Goal: Task Accomplishment & Management: Use online tool/utility

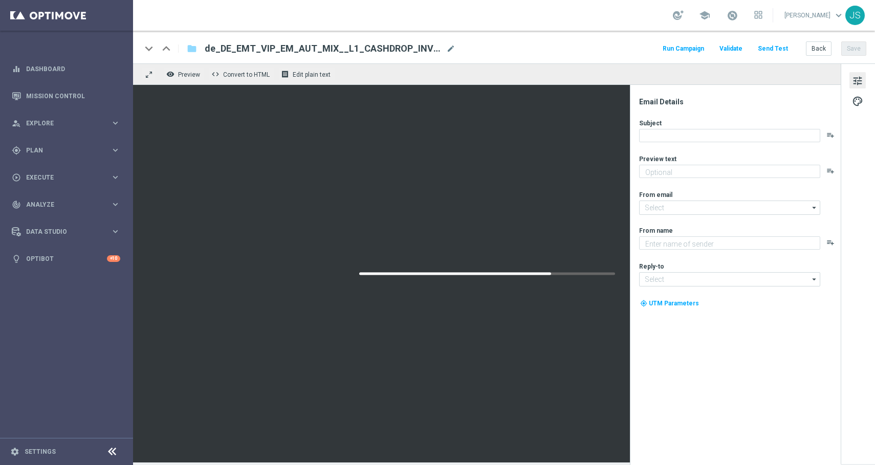
type textarea "Völlig kostenlos: Jetzt gratis Lotto, Spiele oder Sportwetten spielen."
type input "[EMAIL_ADDRESS][DOMAIN_NAME]"
type textarea "Millionaires' Club"
type input "[EMAIL_ADDRESS][DOMAIN_NAME]"
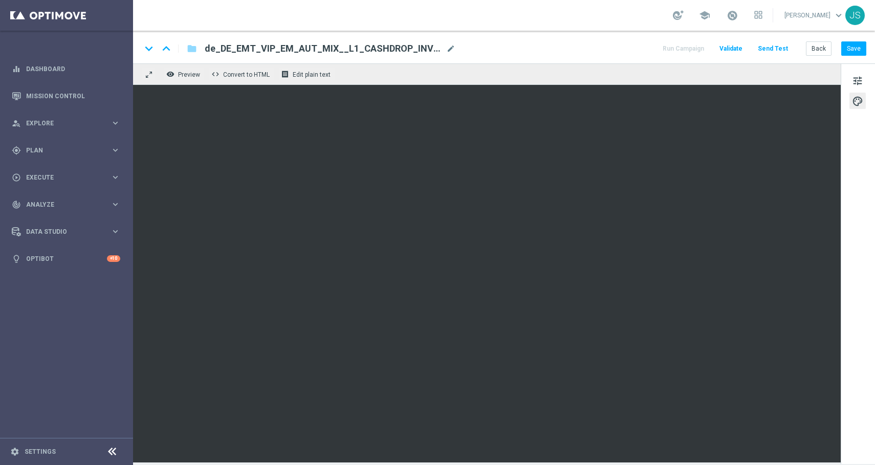
click at [852, 57] on div "keyboard_arrow_down keyboard_arrow_up folder de_DE_EMT_VIP_EM_AUT_MIX__L1_CASHD…" at bounding box center [504, 47] width 742 height 33
click at [855, 47] on button "Save" at bounding box center [853, 48] width 25 height 14
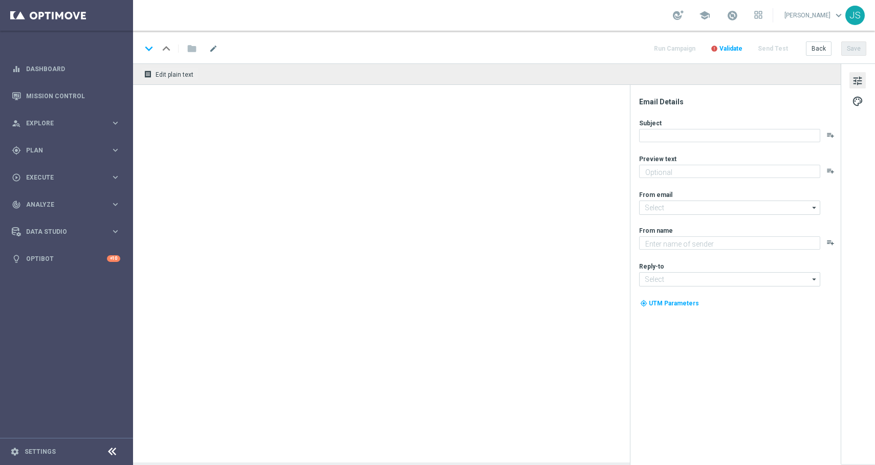
type textarea "Völlig kostenlos: Jetzt gratis Lotto, Spiele oder Sportwetten spielen."
type textarea "Millionaire's Club"
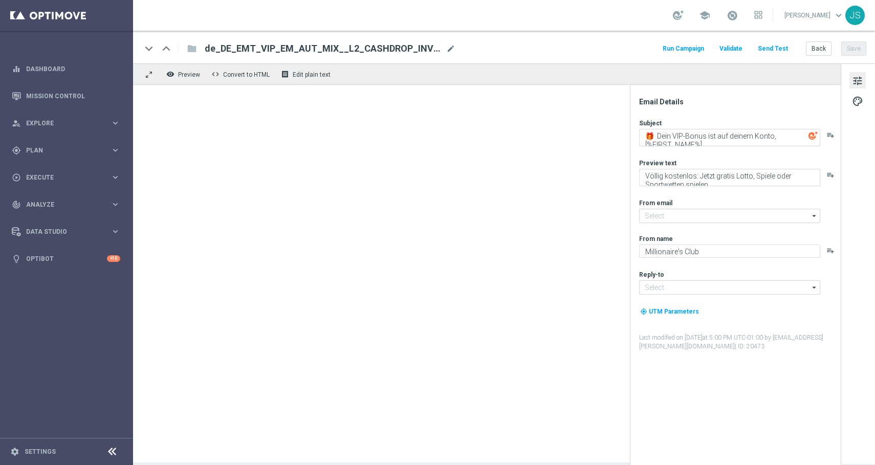
type input "[EMAIL_ADDRESS][DOMAIN_NAME]"
type input "vip@lottoland.com"
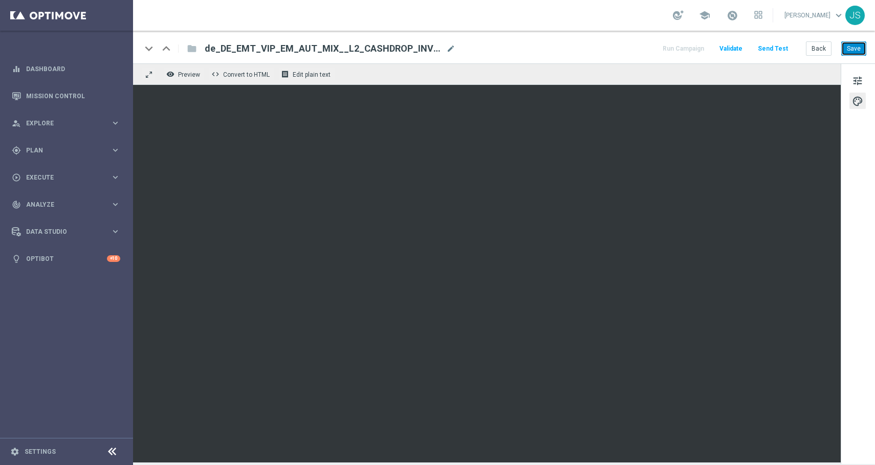
click at [859, 45] on button "Save" at bounding box center [853, 48] width 25 height 14
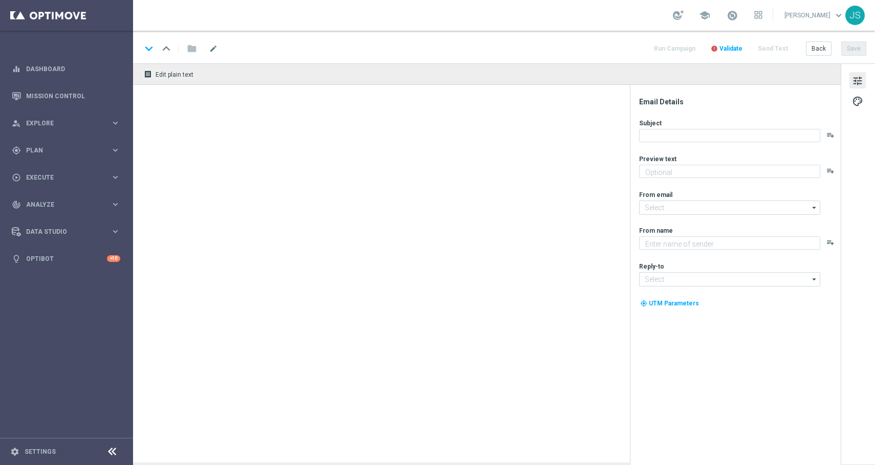
type textarea "Völlig kostenlos: Jetzt gratis Lotto, Spiele oder Sportwetten spielen."
type input "[EMAIL_ADDRESS][DOMAIN_NAME]"
type textarea "Millionaire's Club"
type input "[EMAIL_ADDRESS][DOMAIN_NAME]"
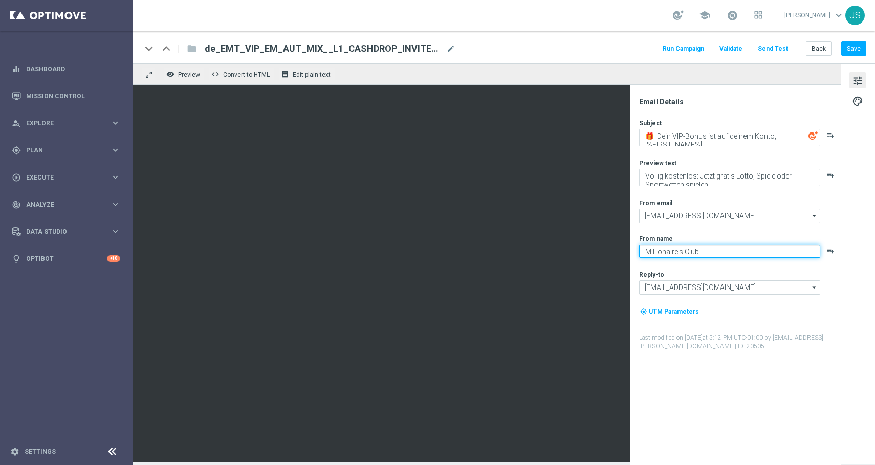
click at [679, 251] on textarea "Millionaire's Club" at bounding box center [729, 251] width 181 height 13
type textarea "Millionaires' Club"
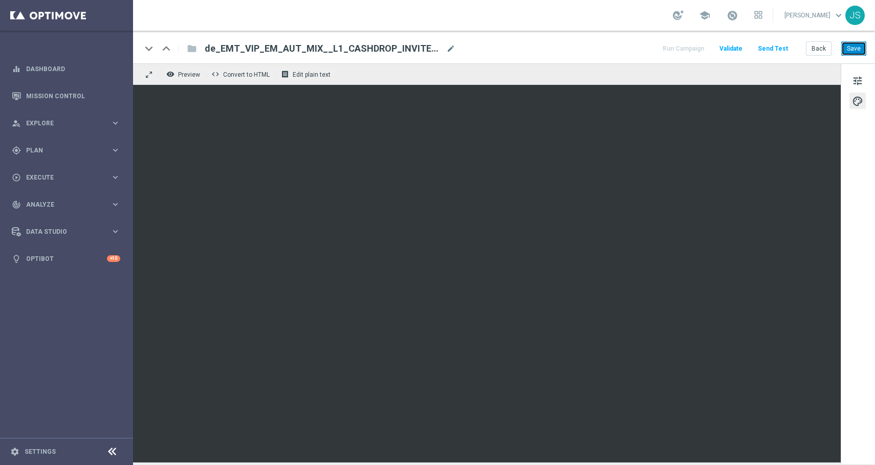
click at [856, 51] on button "Save" at bounding box center [853, 48] width 25 height 14
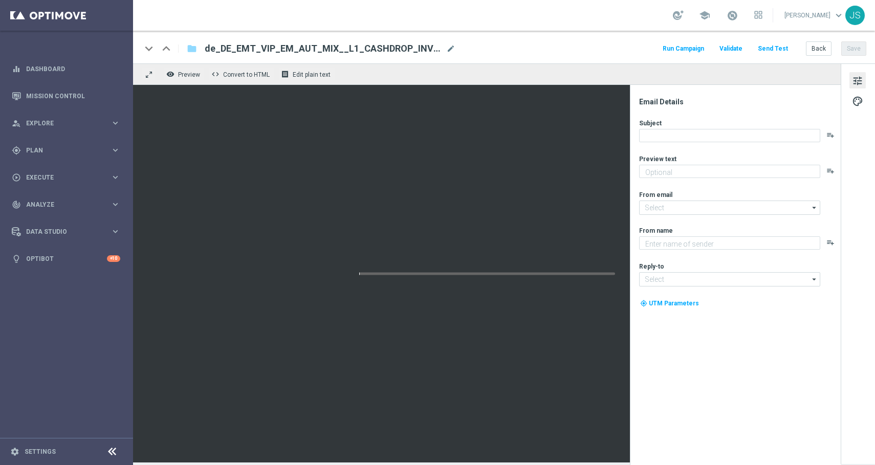
type textarea "Völlig kostenlos: Jetzt gratis Lotto, Spiele oder Sportwetten spielen."
type input "[EMAIL_ADDRESS][DOMAIN_NAME]"
type textarea "Millionaires' Club"
type input "[EMAIL_ADDRESS][DOMAIN_NAME]"
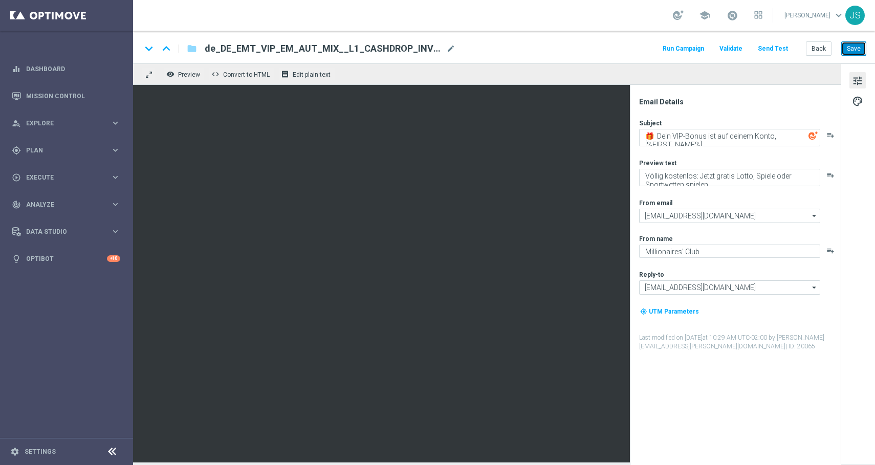
click at [853, 49] on button "Save" at bounding box center [853, 48] width 25 height 14
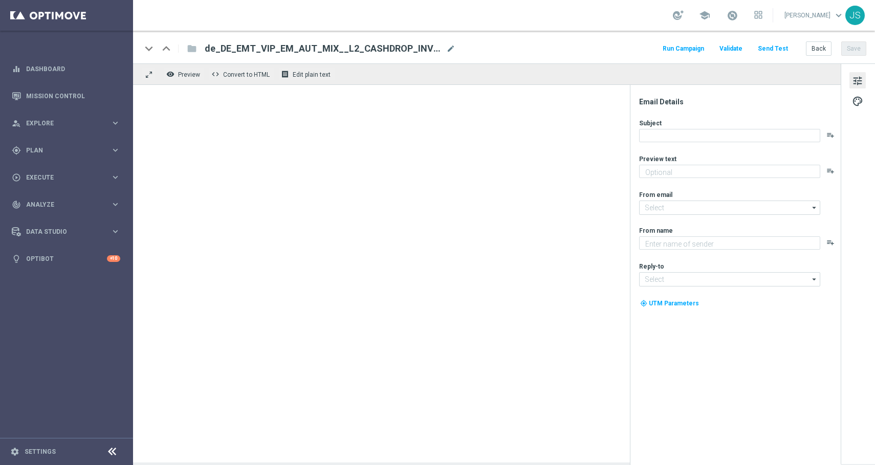
type textarea "Völlig kostenlos: Jetzt gratis Lotto, Spiele oder Sportwetten spielen."
type input "[EMAIL_ADDRESS][DOMAIN_NAME]"
type textarea "Millionaire's Club"
type input "vip@lottoland.com"
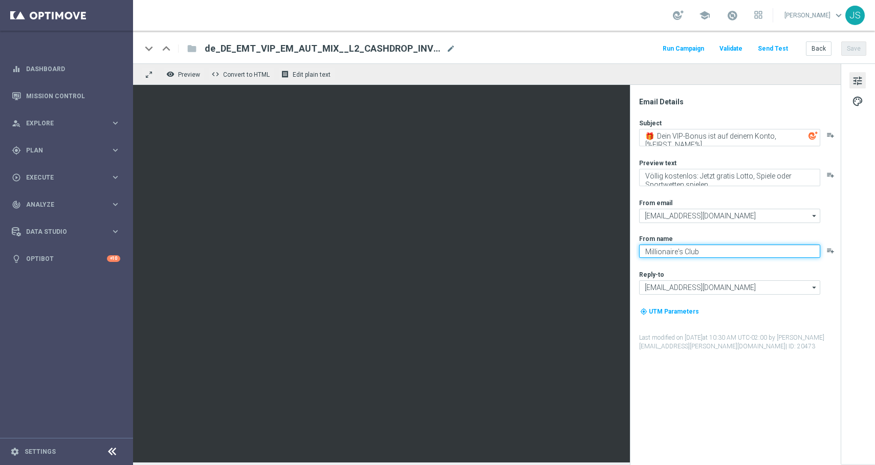
click at [681, 251] on textarea "Millionaire's Club" at bounding box center [729, 251] width 181 height 13
type textarea "Millionaires' Club"
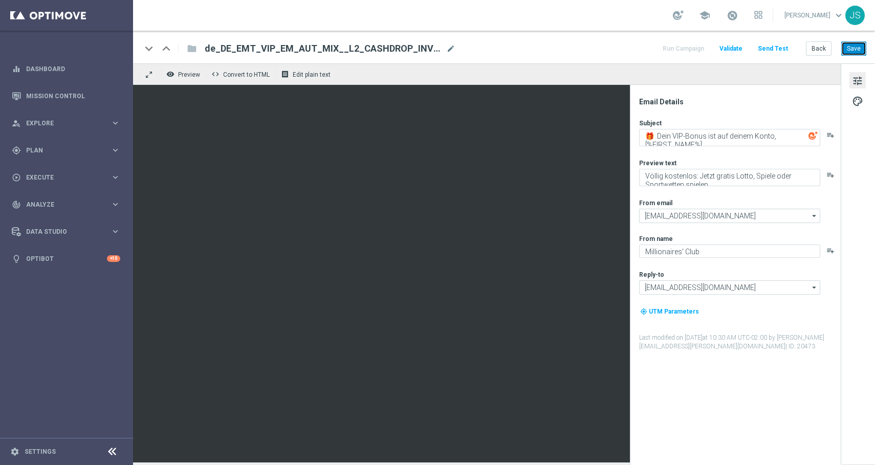
click at [856, 47] on button "Save" at bounding box center [853, 48] width 25 height 14
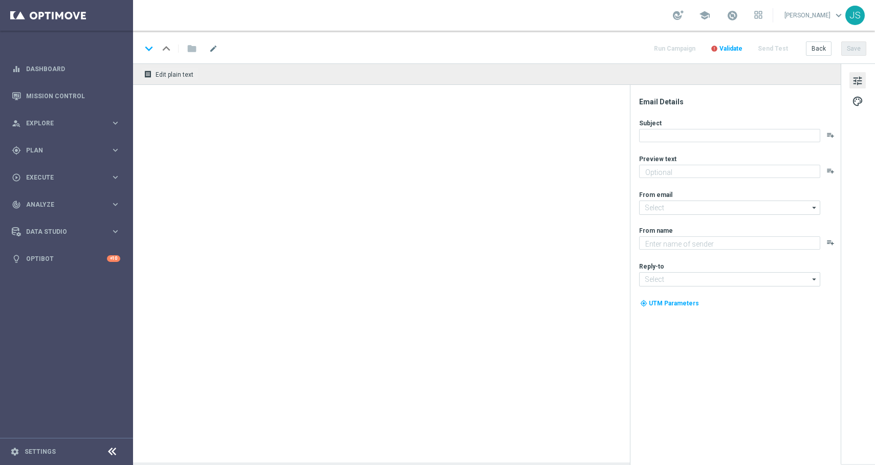
type textarea "Völlig kostenlos: Jetzt gratis Lotto, Spiele oder Sportwetten spielen."
type input "[EMAIL_ADDRESS][DOMAIN_NAME]"
type textarea "Millionaire's Club"
type input "[EMAIL_ADDRESS][DOMAIN_NAME]"
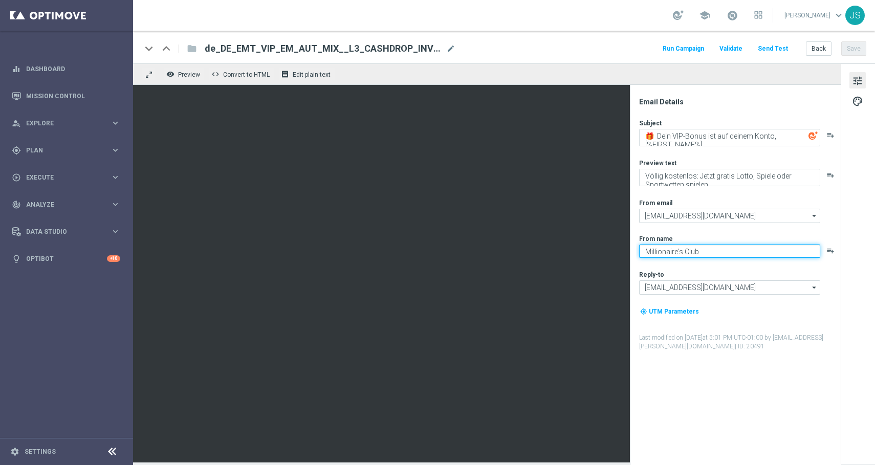
click at [681, 251] on textarea "Millionaire's Club" at bounding box center [729, 251] width 181 height 13
type textarea "Millionaires' Club"
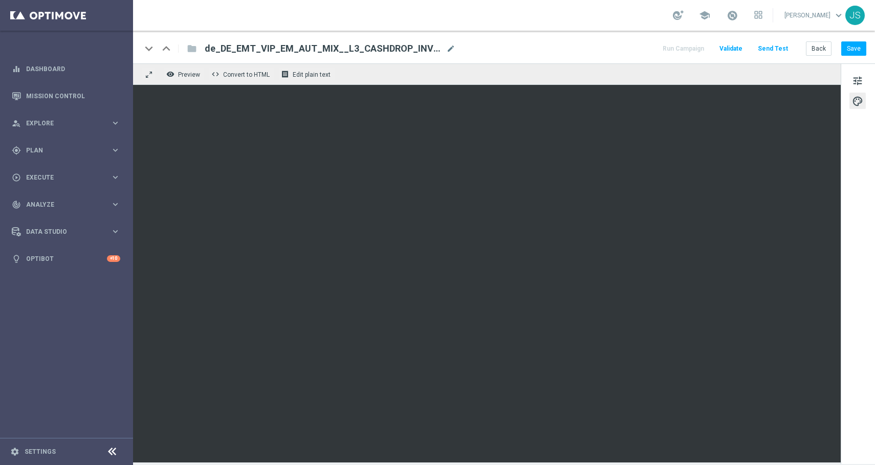
click at [854, 56] on div "Back Save" at bounding box center [836, 48] width 60 height 14
click at [854, 48] on button "Save" at bounding box center [853, 48] width 25 height 14
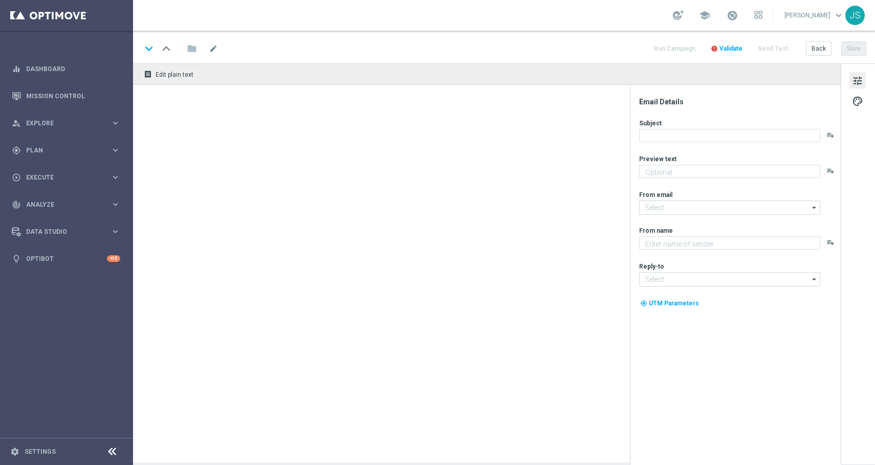
type textarea "Völlig kostenlos: Jetzt gratis Lotto, Spiele oder Sportwetten spielen."
type input "[EMAIL_ADDRESS][DOMAIN_NAME]"
type textarea "Millionaire's Club"
type input "[EMAIL_ADDRESS][DOMAIN_NAME]"
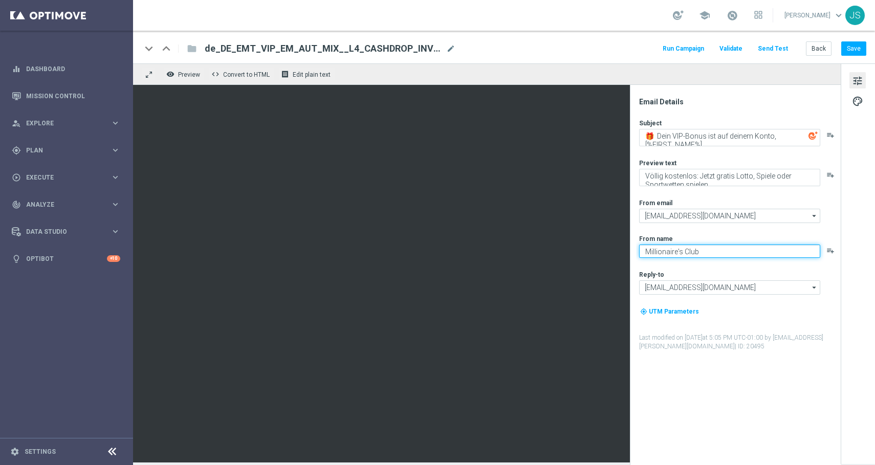
click at [678, 251] on textarea "Millionaire's Club" at bounding box center [729, 251] width 181 height 13
type textarea "Millionaires' Club"
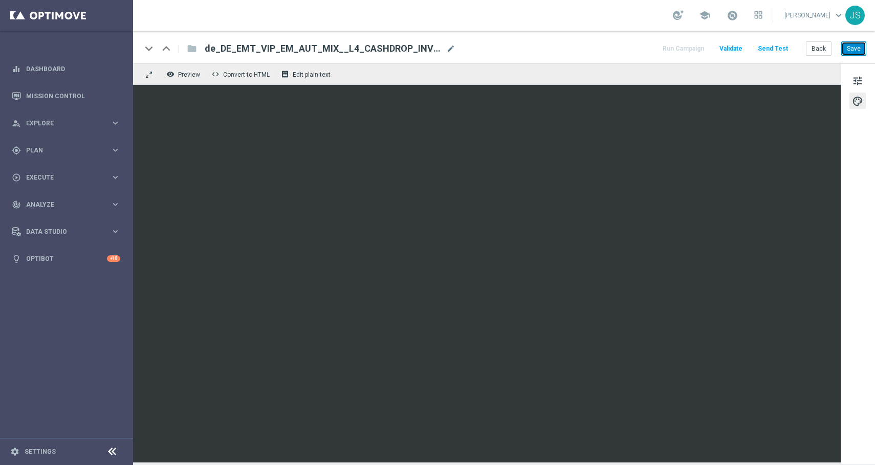
click at [858, 46] on button "Save" at bounding box center [853, 48] width 25 height 14
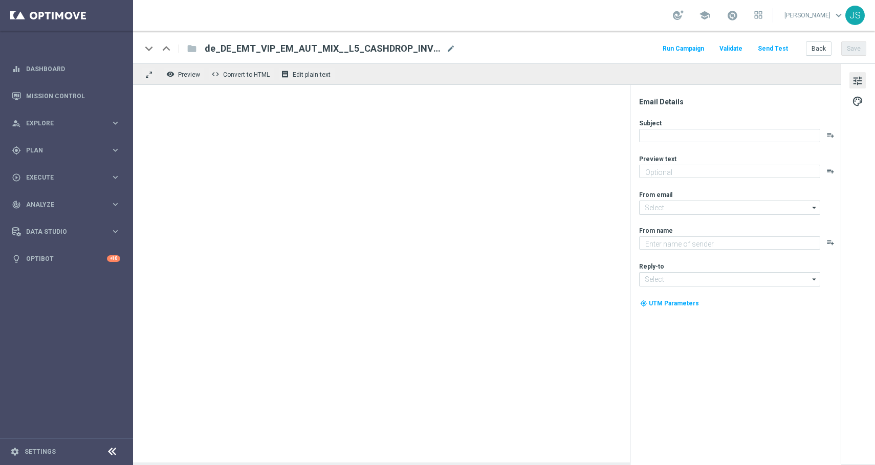
type textarea "Völlig kostenlos: Jetzt gratis Lotto, Spiele oder Sportwetten spielen."
type input "[EMAIL_ADDRESS][DOMAIN_NAME]"
type textarea "Millionaire's Club"
type input "[EMAIL_ADDRESS][DOMAIN_NAME]"
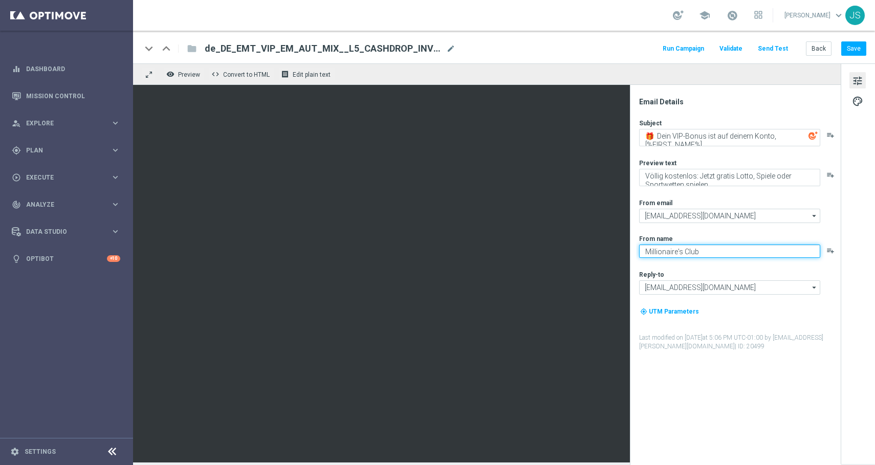
click at [679, 254] on textarea "Millionaire's Club" at bounding box center [729, 251] width 181 height 13
type textarea "Millionaires' Club"
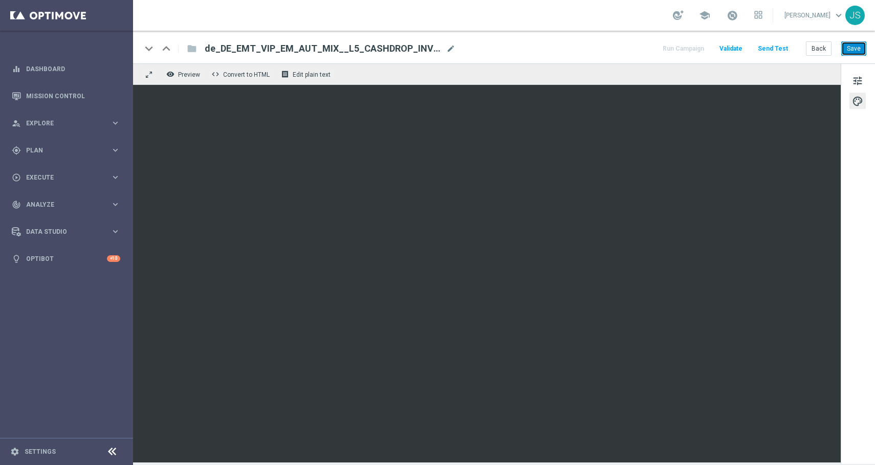
click at [854, 42] on button "Save" at bounding box center [853, 48] width 25 height 14
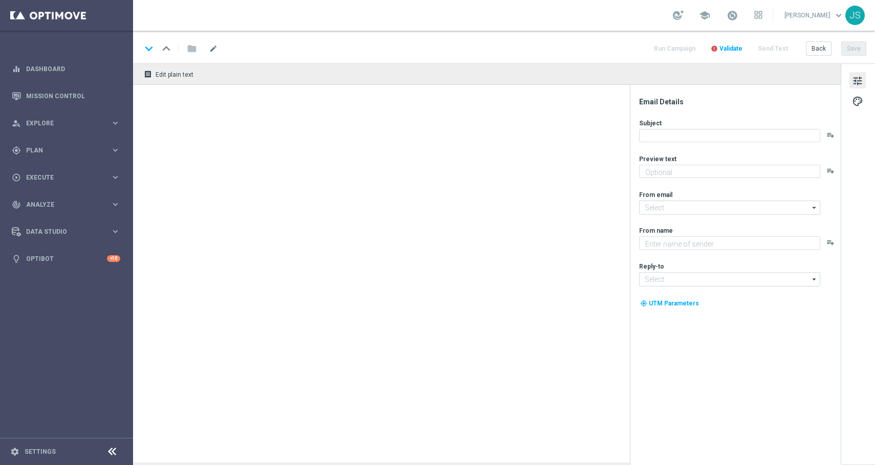
type textarea "Völlig kostenlos: Jetzt gratis Lotto, Spiele oder Sportwetten spielen."
type input "[EMAIL_ADDRESS][DOMAIN_NAME]"
type textarea "Millionaire's Club"
type input "[EMAIL_ADDRESS][DOMAIN_NAME]"
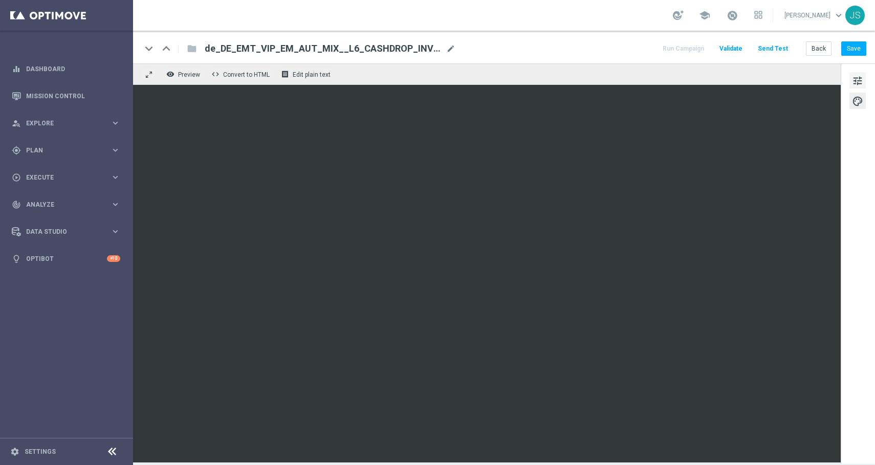
click at [862, 82] on span "tune" at bounding box center [857, 80] width 11 height 13
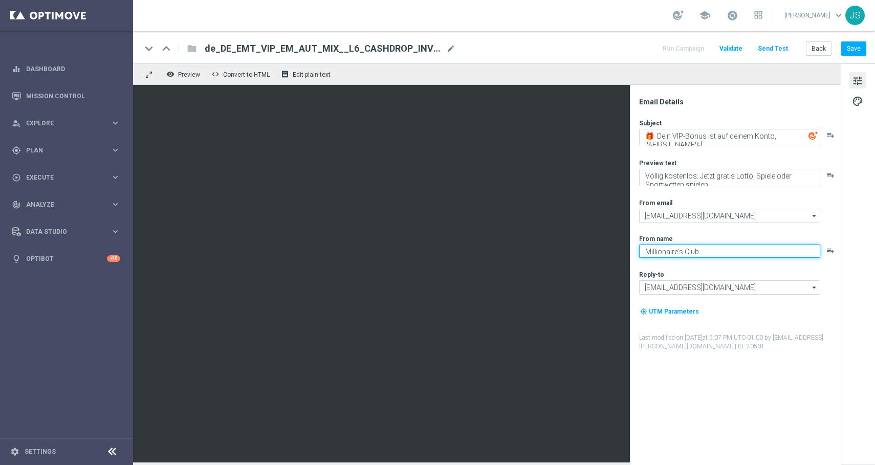
click at [679, 251] on textarea "Millionaire's Club" at bounding box center [729, 251] width 181 height 13
type textarea "Millionaires' Club"
click at [854, 51] on button "Save" at bounding box center [853, 48] width 25 height 14
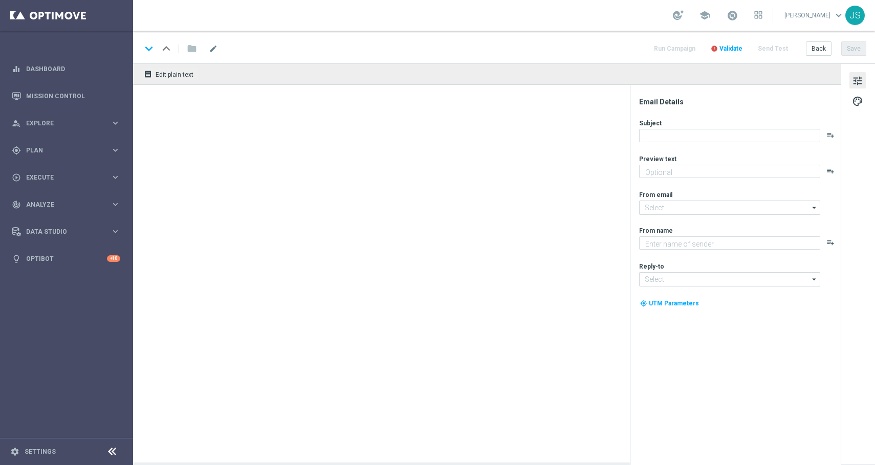
type textarea "Völlig kostenlos: Jetzt gratis Lotto, Spiele oder Sportwetten spielen."
type input "[EMAIL_ADDRESS][DOMAIN_NAME]"
type textarea "Millionaire's Club"
type input "vip@lottoland.com"
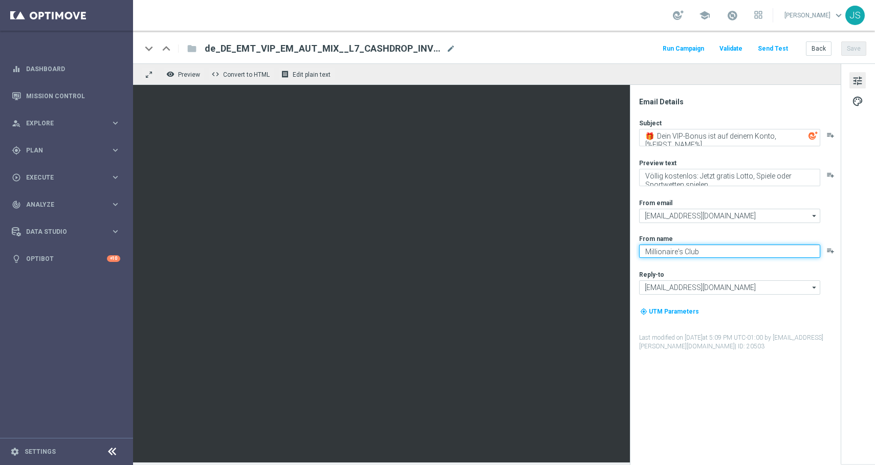
click at [677, 252] on textarea "Millionaire's Club" at bounding box center [729, 251] width 181 height 13
type textarea "Millionaires' Club"
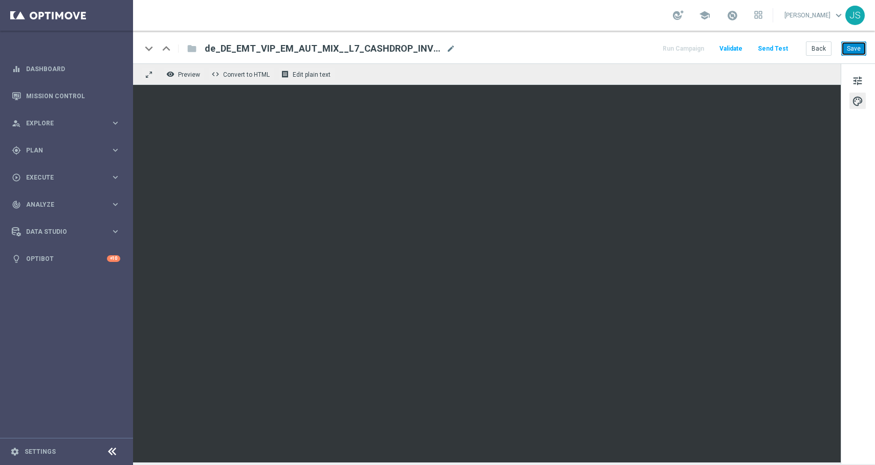
click at [850, 43] on button "Save" at bounding box center [853, 48] width 25 height 14
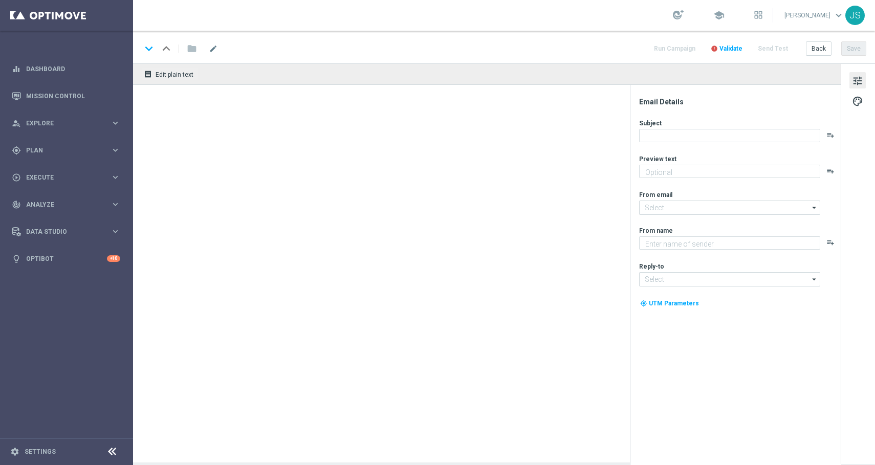
type textarea "Völlig kostenlos: Jetzt gratis Lotto, Spiele oder Sportwetten spielen."
type input "[EMAIL_ADDRESS][DOMAIN_NAME]"
type textarea "Millionaire's Club"
type input "[EMAIL_ADDRESS][DOMAIN_NAME]"
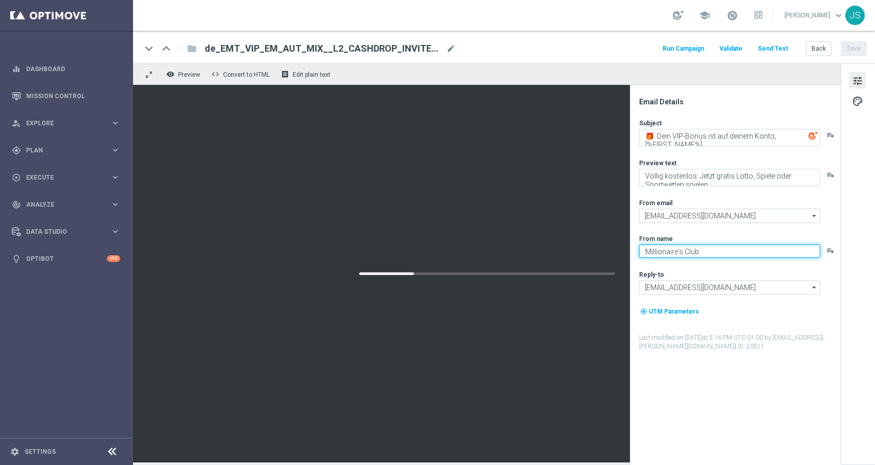
click at [676, 250] on textarea "Millionaire's Club" at bounding box center [729, 251] width 181 height 13
type textarea "Millionaires' Club"
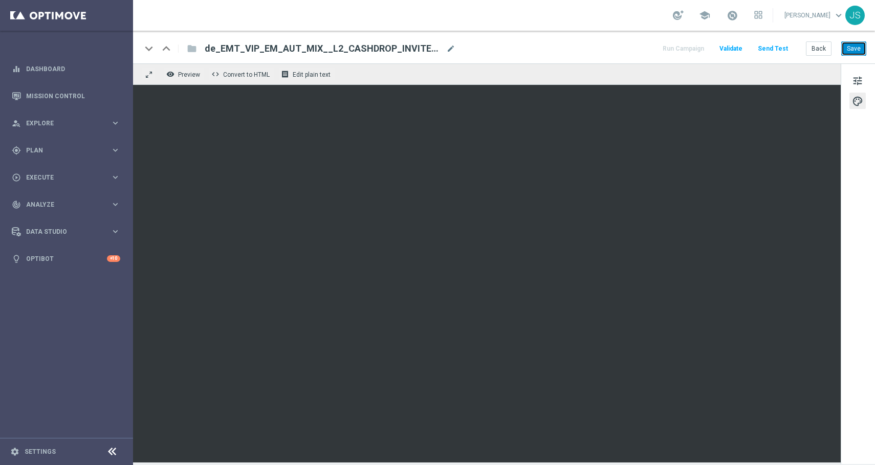
click at [856, 54] on button "Save" at bounding box center [853, 48] width 25 height 14
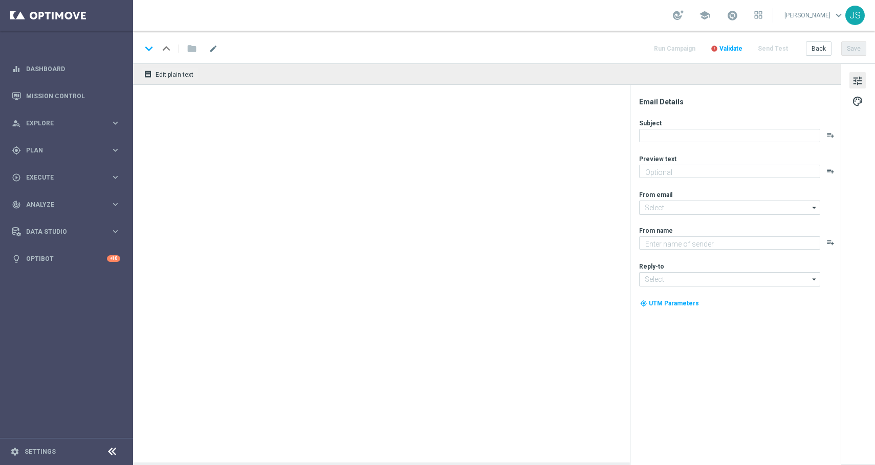
type textarea "Völlig kostenlos: Jetzt gratis Lotto, Spiele oder Sportwetten spielen."
type textarea "Millionaire's Club"
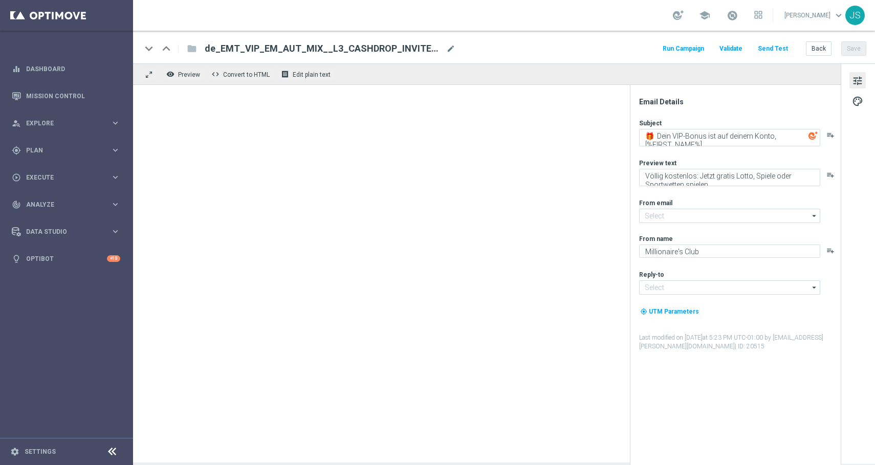
type input "[EMAIL_ADDRESS][DOMAIN_NAME]"
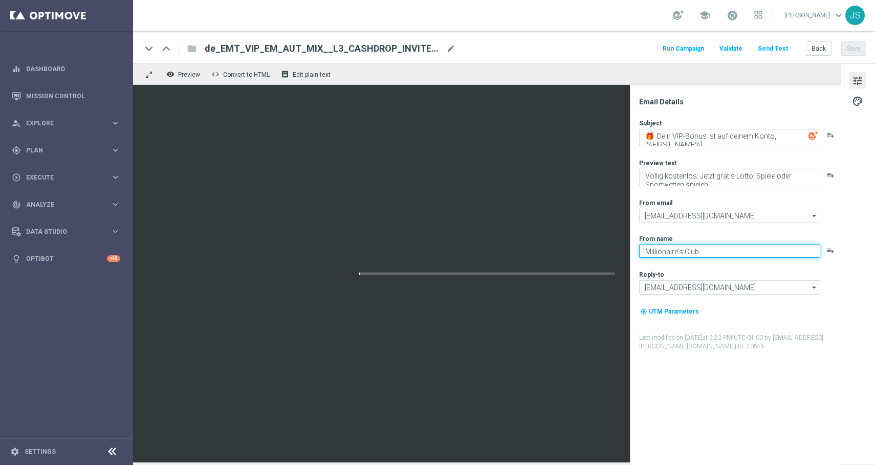
click at [677, 253] on textarea "Millionaire's Club" at bounding box center [729, 251] width 181 height 13
type textarea "Millionaires' Club"
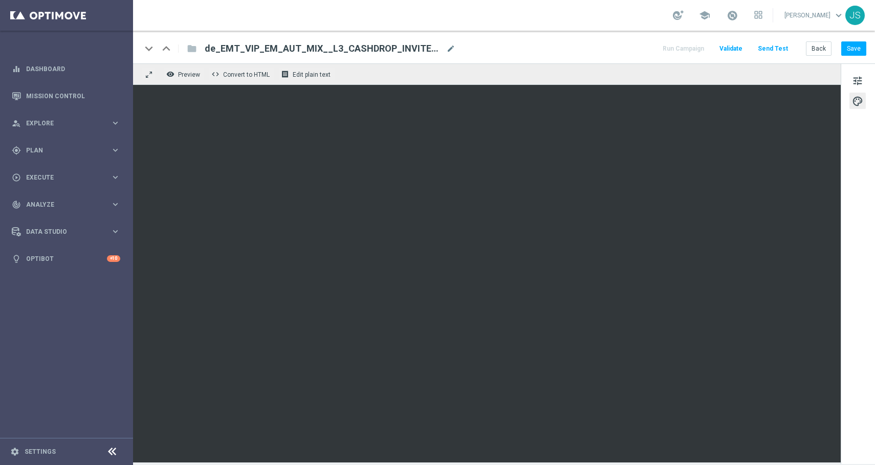
click at [853, 38] on div "keyboard_arrow_down keyboard_arrow_up folder de_EMT_VIP_EM_AUT_MIX__L3_CASHDROP…" at bounding box center [504, 47] width 742 height 33
click at [853, 42] on button "Save" at bounding box center [853, 48] width 25 height 14
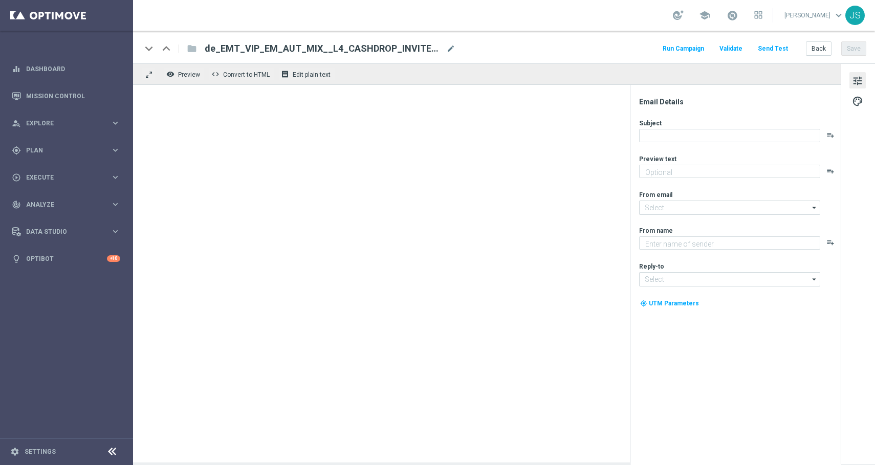
type textarea "Völlig kostenlos: Jetzt gratis Lotto, Spiele oder Sportwetten spielen."
type input "[EMAIL_ADDRESS][DOMAIN_NAME]"
type textarea "Millionaire's Club"
type input "[EMAIL_ADDRESS][DOMAIN_NAME]"
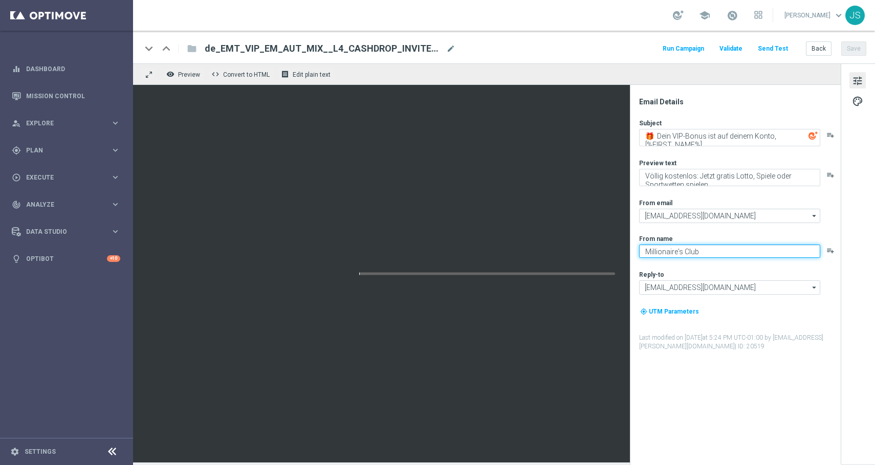
click at [676, 250] on textarea "Millionaire's Club" at bounding box center [729, 251] width 181 height 13
type textarea "Millionaires' Club"
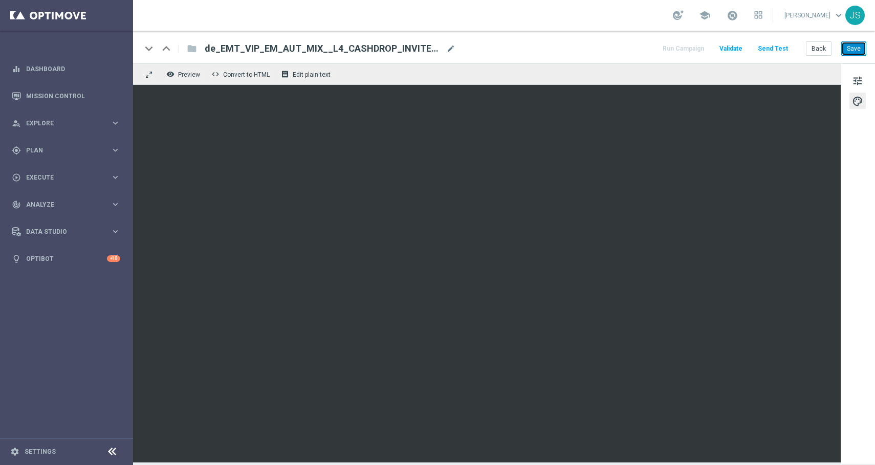
click at [853, 52] on button "Save" at bounding box center [853, 48] width 25 height 14
click at [852, 47] on button "Save" at bounding box center [853, 48] width 25 height 14
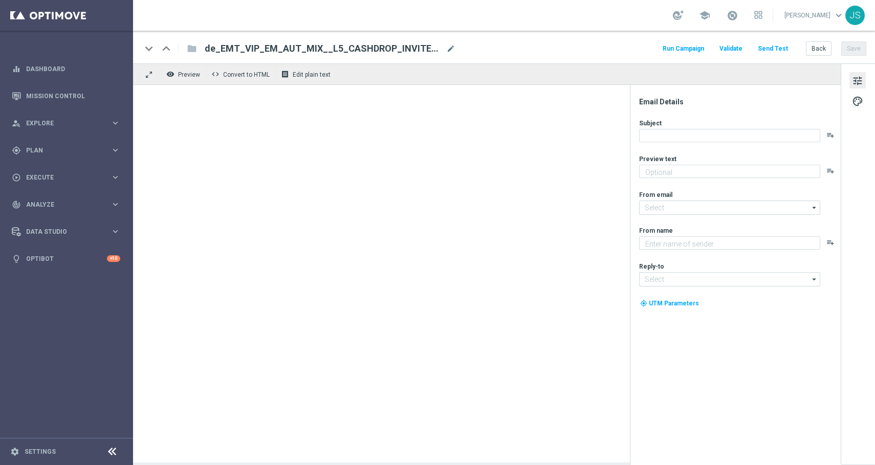
type textarea "Völlig kostenlos: Jetzt gratis Lotto, Spiele oder Sportwetten spielen."
type input "[EMAIL_ADDRESS][DOMAIN_NAME]"
type textarea "Millionaire's Club"
type input "[EMAIL_ADDRESS][DOMAIN_NAME]"
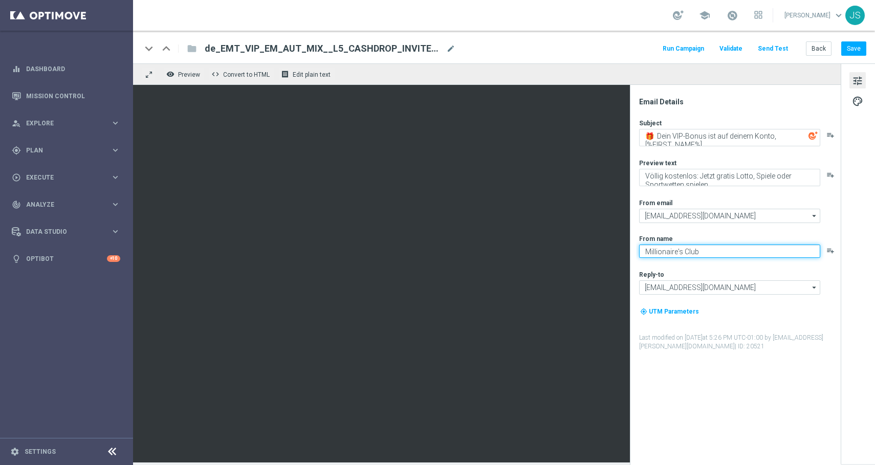
click at [678, 252] on textarea "Millionaire's Club" at bounding box center [729, 251] width 181 height 13
type textarea "Millionaires' Club"
click at [857, 103] on span "palette" at bounding box center [857, 101] width 11 height 13
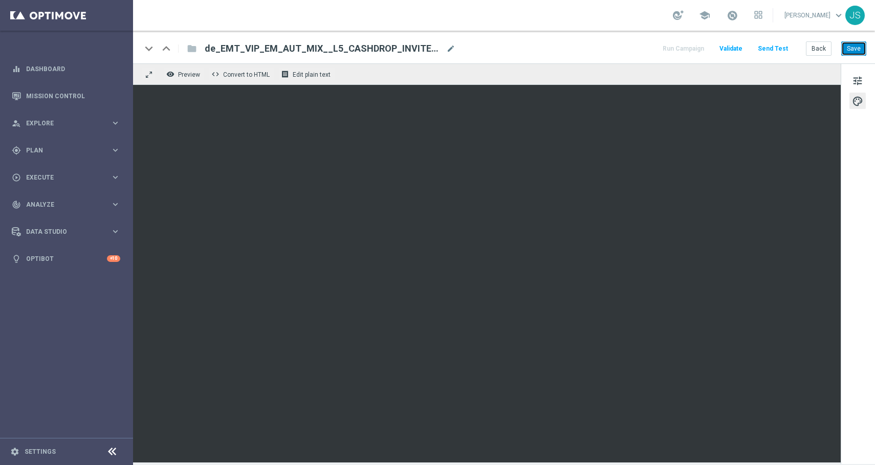
click at [852, 48] on button "Save" at bounding box center [853, 48] width 25 height 14
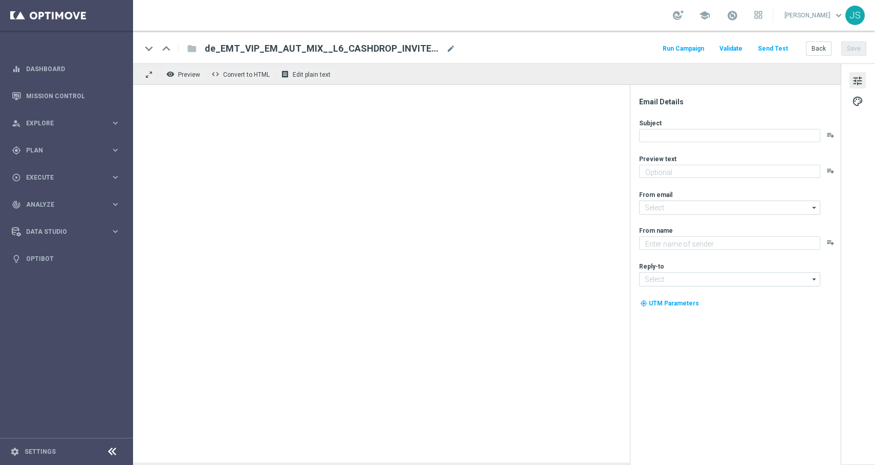
type textarea "Völlig kostenlos: Jetzt gratis Lotto, Spiele oder Sportwetten spielen."
type input "[EMAIL_ADDRESS][DOMAIN_NAME]"
type textarea "Millionaire's Club"
type input "[EMAIL_ADDRESS][DOMAIN_NAME]"
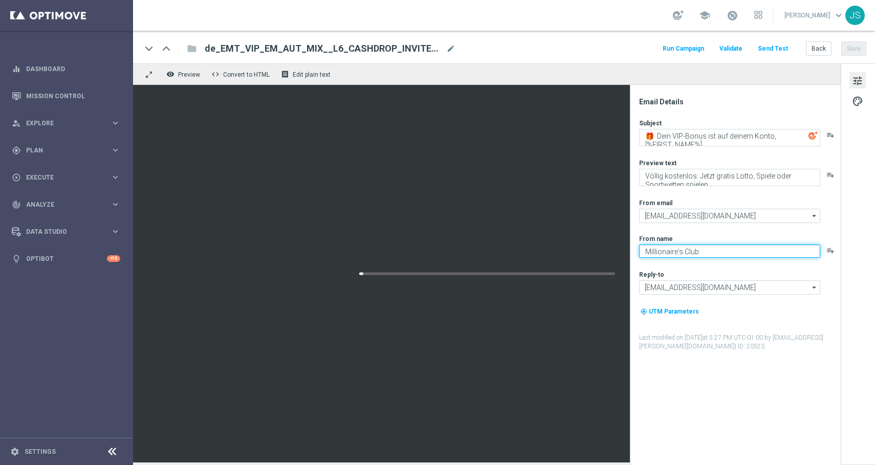
click at [680, 252] on textarea "Millionaire's Club" at bounding box center [729, 251] width 181 height 13
type textarea "Millionaires' Club"
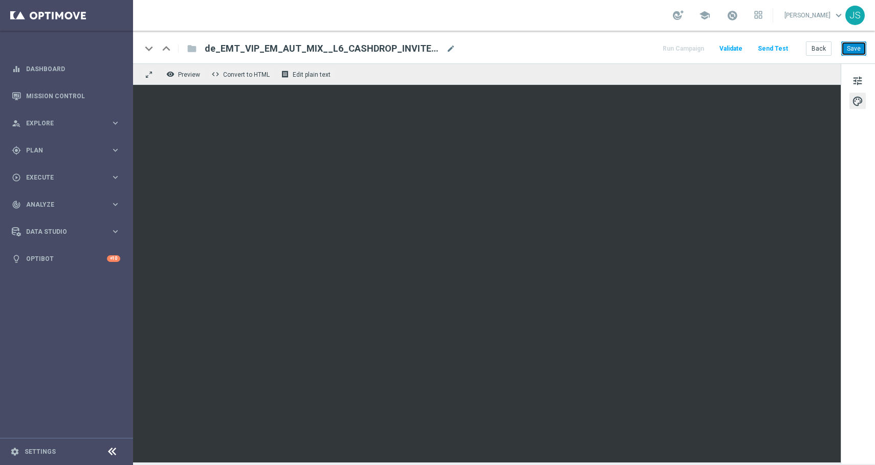
click at [855, 49] on button "Save" at bounding box center [853, 48] width 25 height 14
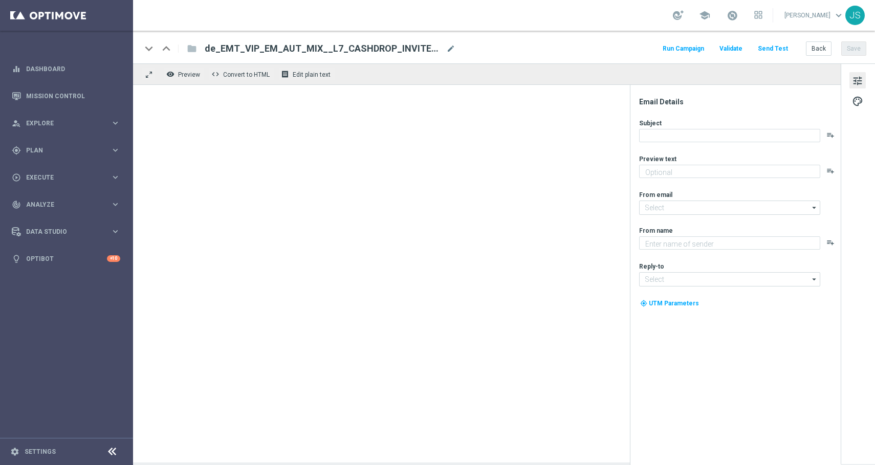
type textarea "Völlig kostenlos: Jetzt gratis Lotto, Spiele oder Sportwetten spielen."
type textarea "Millionaire's Club"
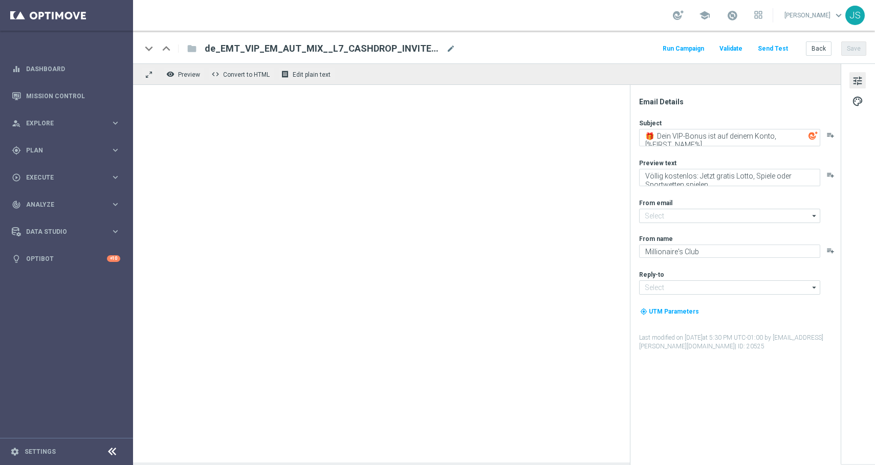
type input "[EMAIL_ADDRESS][DOMAIN_NAME]"
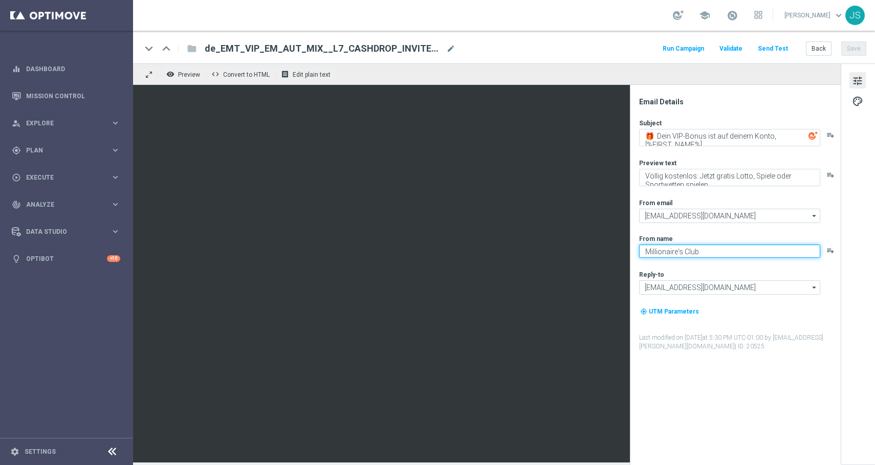
click at [677, 251] on textarea "Millionaire's Club" at bounding box center [729, 251] width 181 height 13
type textarea "Millionaires' Club"
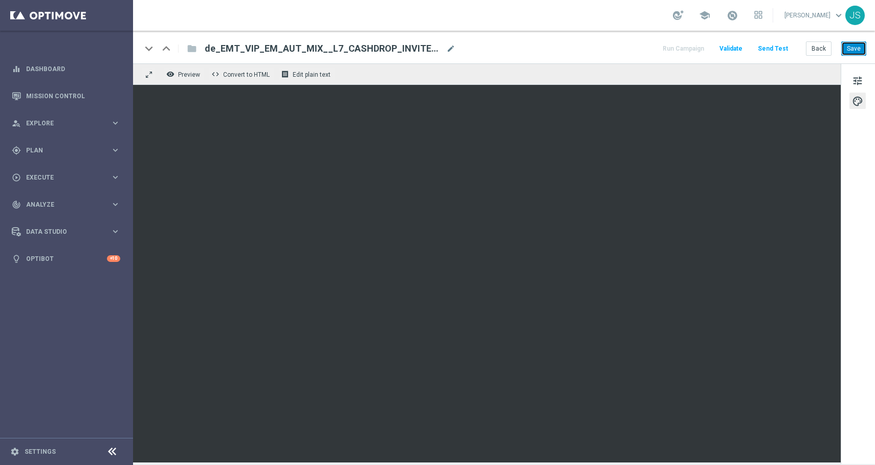
click at [850, 48] on button "Save" at bounding box center [853, 48] width 25 height 14
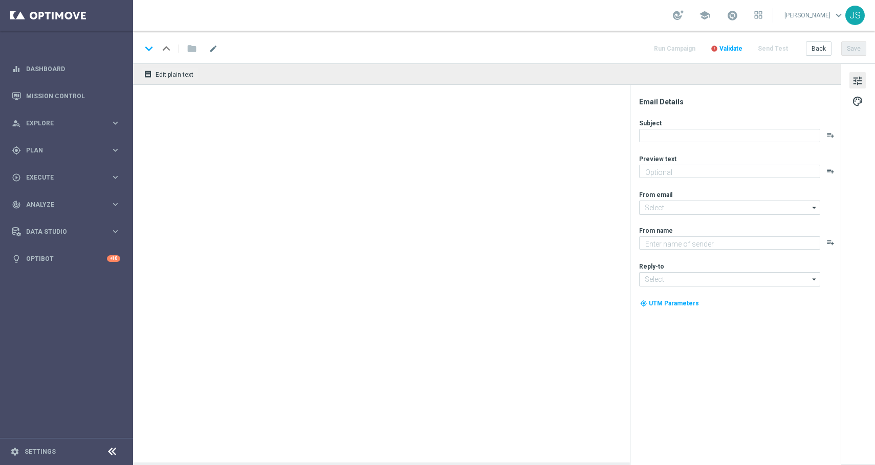
type textarea "Völlig kostenlos: Jetzt gratis Lotto, Spiele oder Sportwetten spielen."
type input "[EMAIL_ADDRESS][DOMAIN_NAME]"
type textarea "Millionaire's Club"
type input "[EMAIL_ADDRESS][DOMAIN_NAME]"
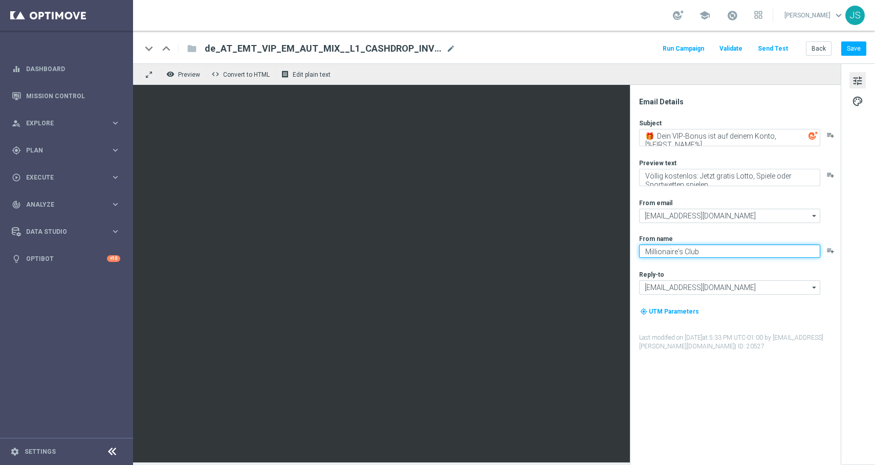
click at [676, 252] on textarea "Millionaire's Club" at bounding box center [729, 251] width 181 height 13
type textarea "Millionaires' Club"
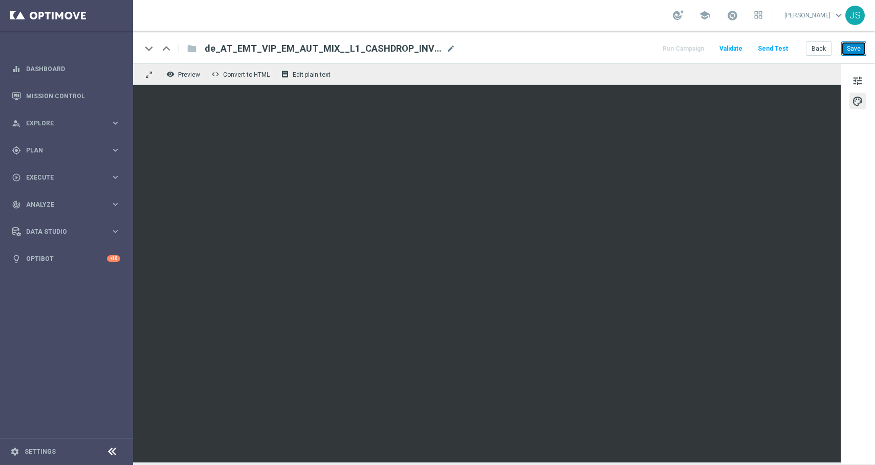
click at [855, 53] on button "Save" at bounding box center [853, 48] width 25 height 14
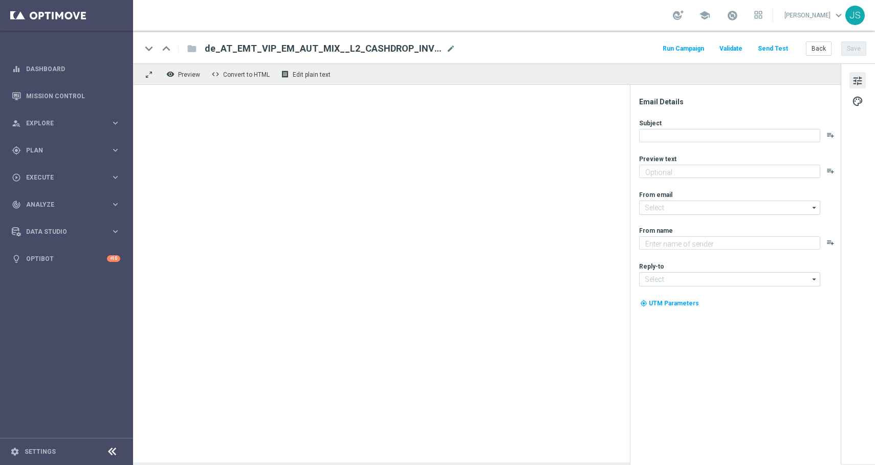
type textarea "Völlig kostenlos: Jetzt gratis Lotto, Spiele oder Sportwetten spielen."
type input "[EMAIL_ADDRESS][DOMAIN_NAME]"
type textarea "Millionaire's Club"
type input "[EMAIL_ADDRESS][DOMAIN_NAME]"
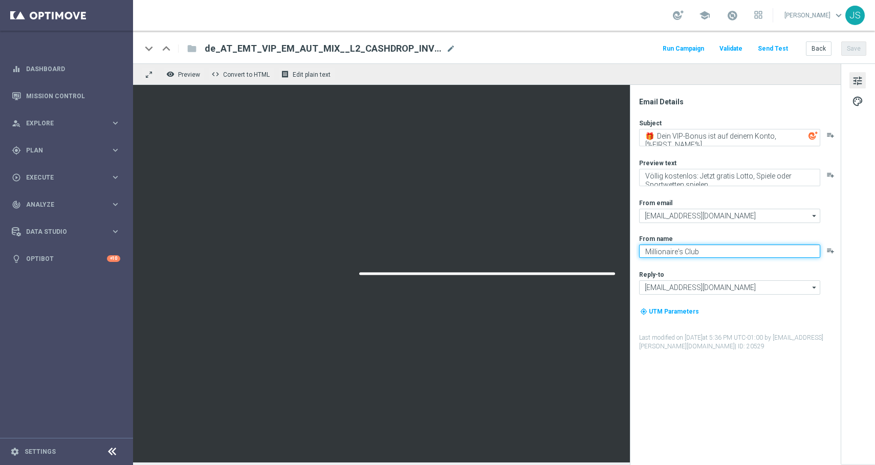
click at [678, 250] on textarea "Millionaire's Club" at bounding box center [729, 251] width 181 height 13
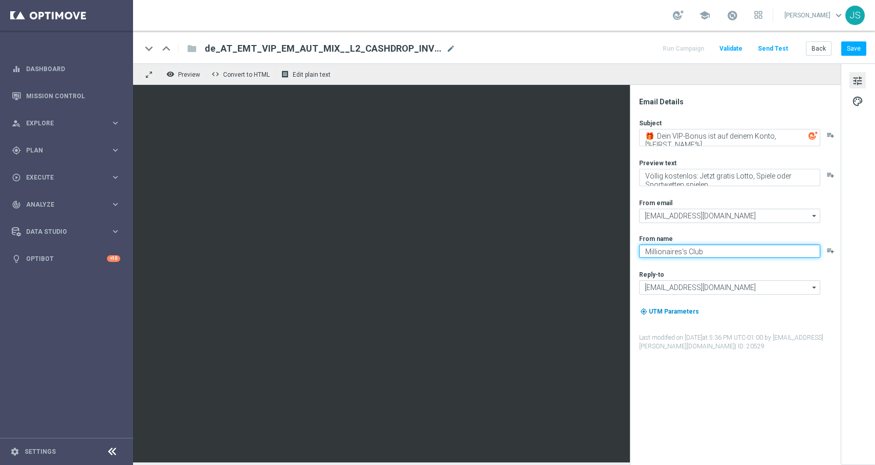
type textarea "Millionaires' Club"
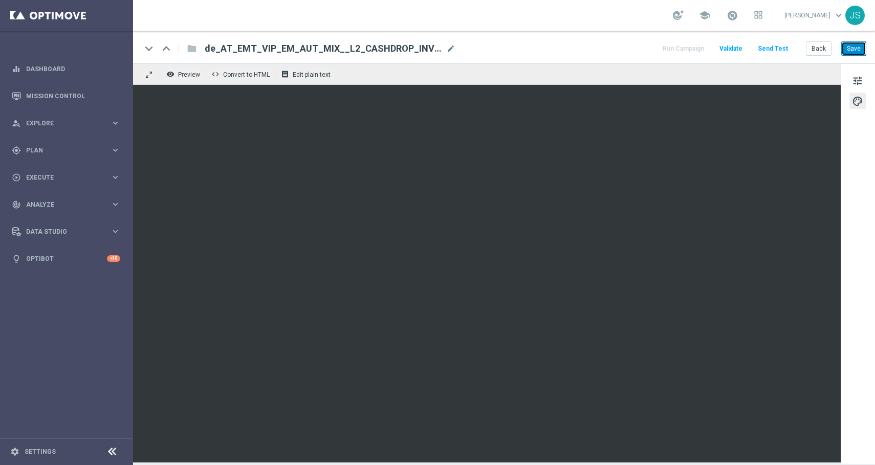
click at [857, 51] on button "Save" at bounding box center [853, 48] width 25 height 14
click at [851, 52] on button "Save" at bounding box center [853, 48] width 25 height 14
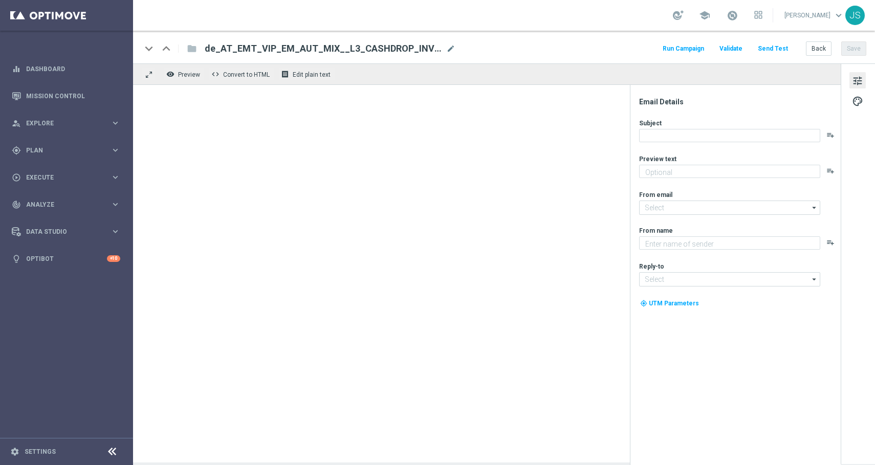
type textarea "Völlig kostenlos: Jetzt gratis Lotto, Spiele oder Sportwetten spielen."
type input "[EMAIL_ADDRESS][DOMAIN_NAME]"
type textarea "Millionaire's Club"
type input "[EMAIL_ADDRESS][DOMAIN_NAME]"
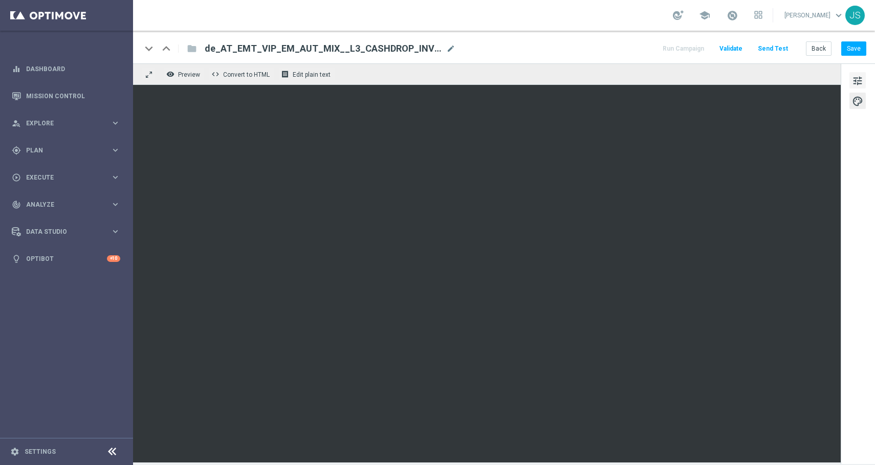
click at [866, 81] on button "tune" at bounding box center [857, 80] width 16 height 16
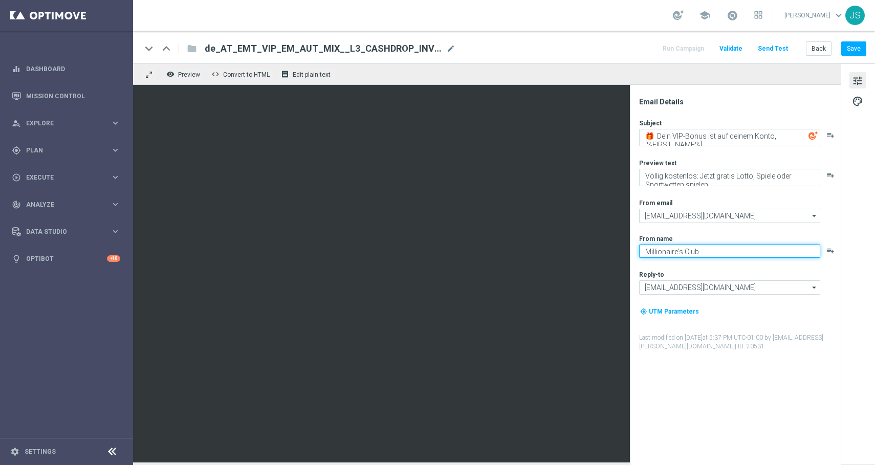
click at [678, 251] on textarea "Millionaire's Club" at bounding box center [729, 251] width 181 height 13
type textarea "Millionaires' Club"
click at [857, 48] on button "Save" at bounding box center [853, 48] width 25 height 14
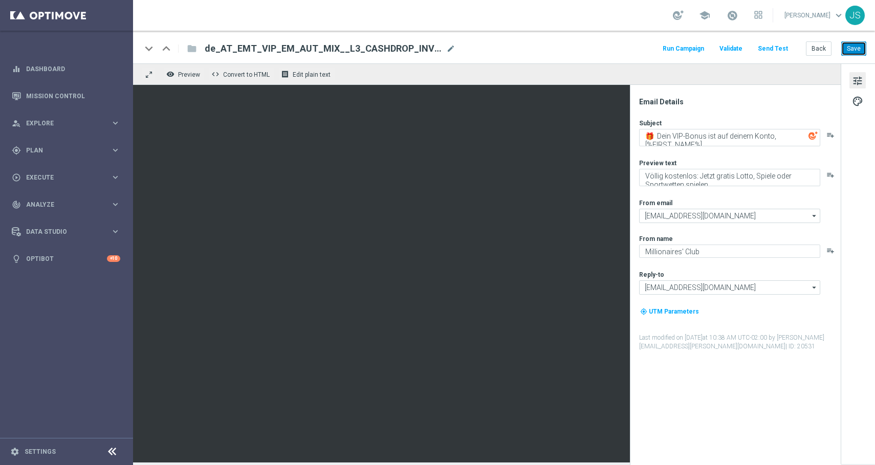
click at [856, 47] on button "Save" at bounding box center [853, 48] width 25 height 14
click at [852, 53] on button "Save" at bounding box center [853, 48] width 25 height 14
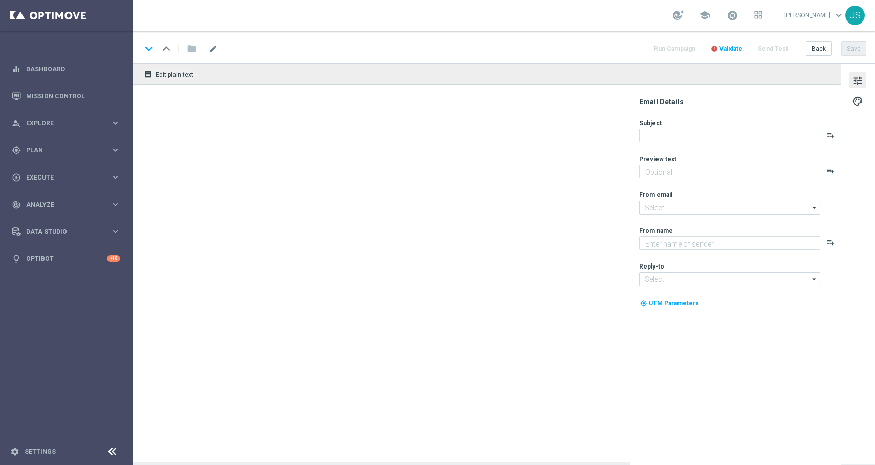
type textarea "Völlig kostenlos: Jetzt gratis Lotto, Spiele oder Sportwetten spielen."
type input "[EMAIL_ADDRESS][DOMAIN_NAME]"
type textarea "Millionaire's Club"
type input "[EMAIL_ADDRESS][DOMAIN_NAME]"
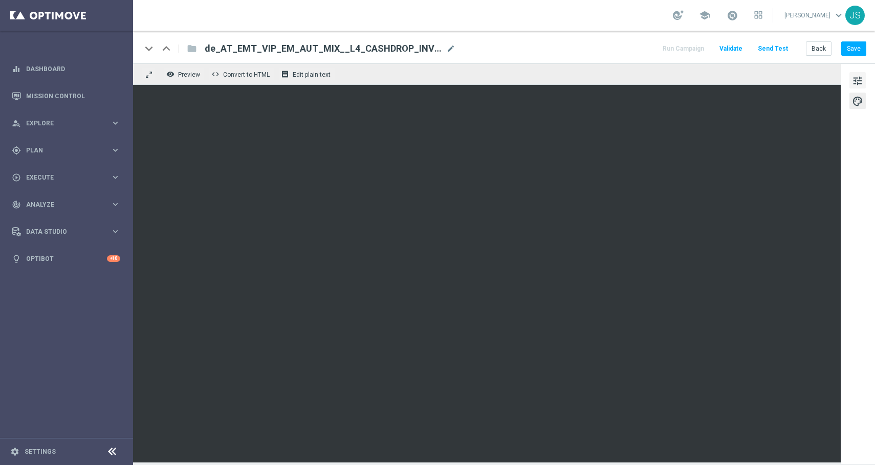
click at [854, 85] on span "tune" at bounding box center [857, 80] width 11 height 13
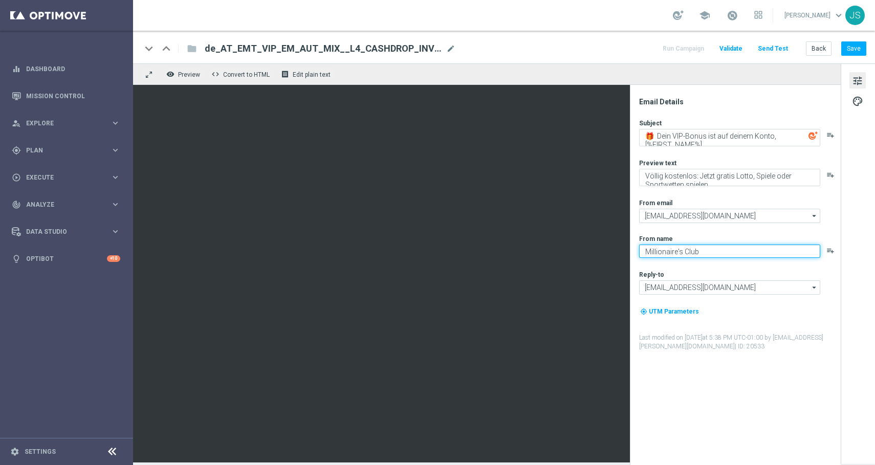
click at [679, 251] on textarea "Millionaire's Club" at bounding box center [729, 251] width 181 height 13
type textarea "Millionaires' Club"
click at [858, 51] on button "Save" at bounding box center [853, 48] width 25 height 14
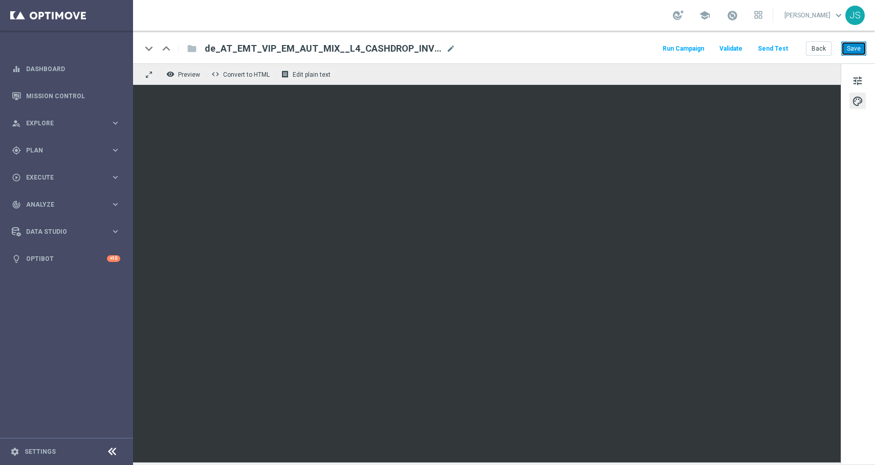
click at [851, 49] on button "Save" at bounding box center [853, 48] width 25 height 14
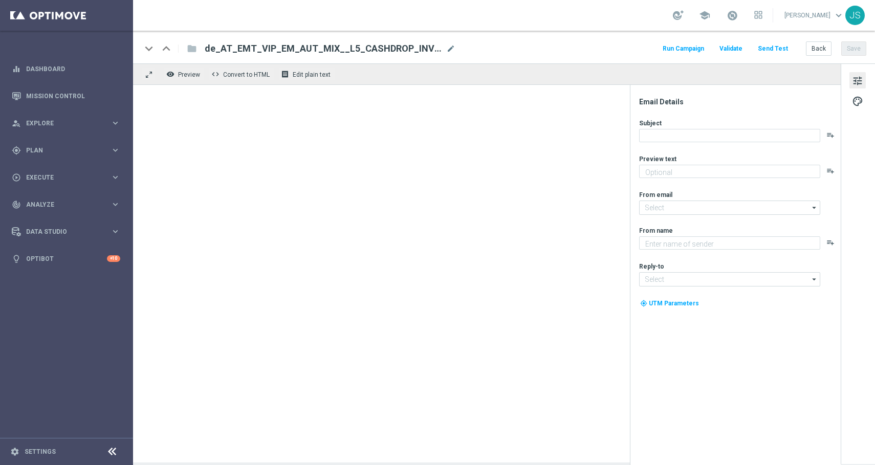
type textarea "Völlig kostenlos: Jetzt gratis Lotto, Spiele oder Sportwetten spielen."
type input "[EMAIL_ADDRESS][DOMAIN_NAME]"
type textarea "Millionaire's Club"
type input "[EMAIL_ADDRESS][DOMAIN_NAME]"
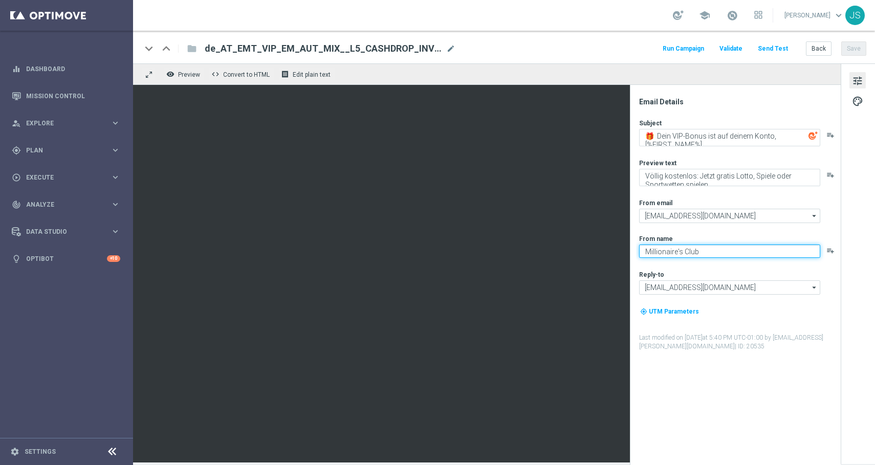
click at [676, 253] on textarea "Millionaire's Club" at bounding box center [729, 251] width 181 height 13
type textarea "Millionaires' Club"
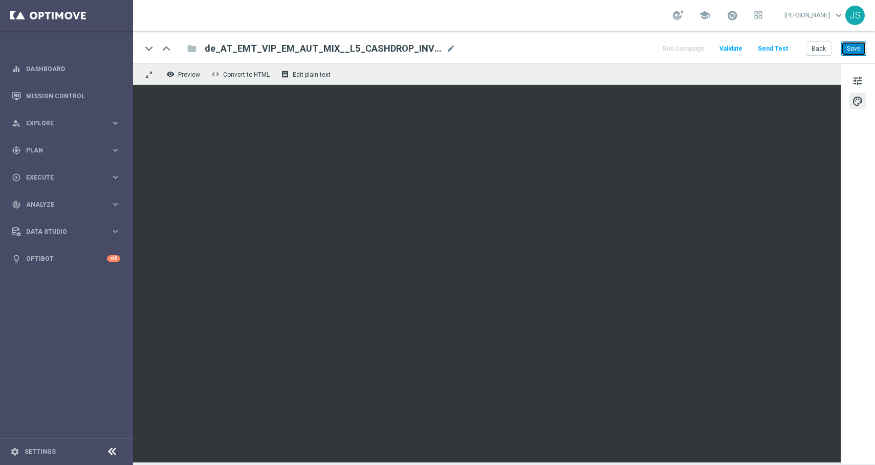
click at [859, 43] on button "Save" at bounding box center [853, 48] width 25 height 14
click at [854, 58] on div "keyboard_arrow_down keyboard_arrow_up folder de_AT_EMT_VIP_EM_AUT_MIX__L5_CASHD…" at bounding box center [504, 47] width 742 height 33
click at [854, 48] on button "Save" at bounding box center [853, 48] width 25 height 14
click at [857, 84] on span "tune" at bounding box center [857, 80] width 11 height 13
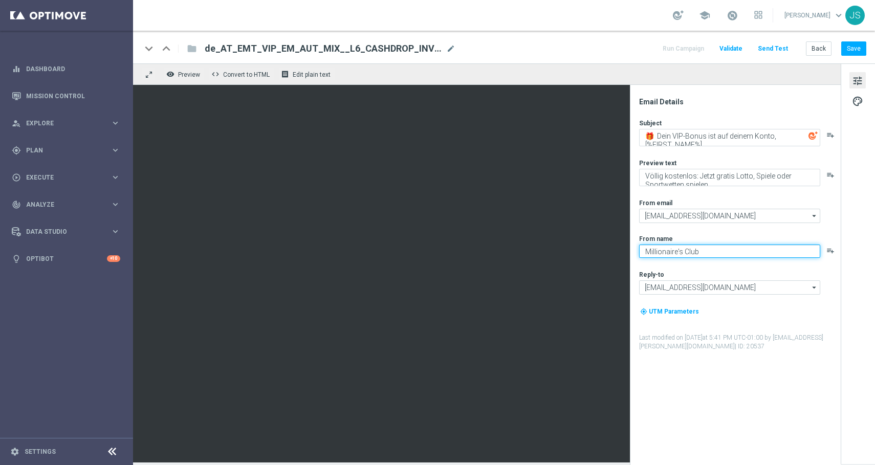
click at [675, 249] on textarea "Millionaire's Club" at bounding box center [729, 251] width 181 height 13
type textarea "Millionaires' Club"
click at [857, 46] on button "Save" at bounding box center [853, 48] width 25 height 14
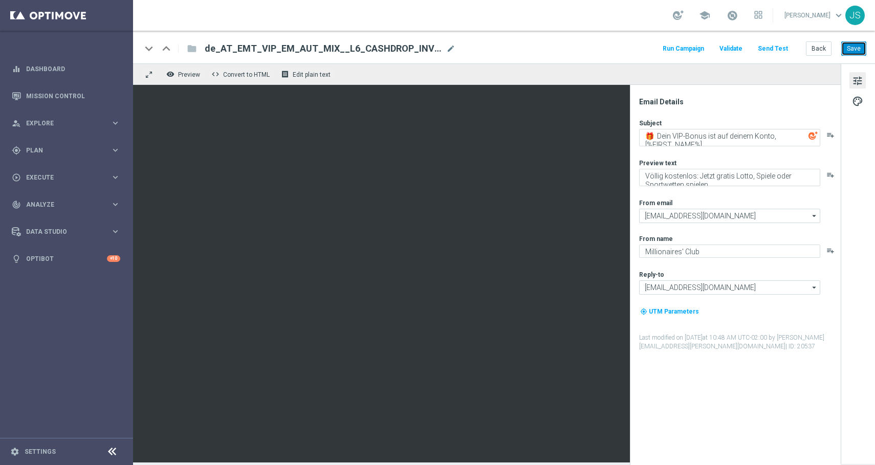
drag, startPoint x: 862, startPoint y: 50, endPoint x: 863, endPoint y: 55, distance: 5.7
click at [863, 55] on button "Save" at bounding box center [853, 48] width 25 height 14
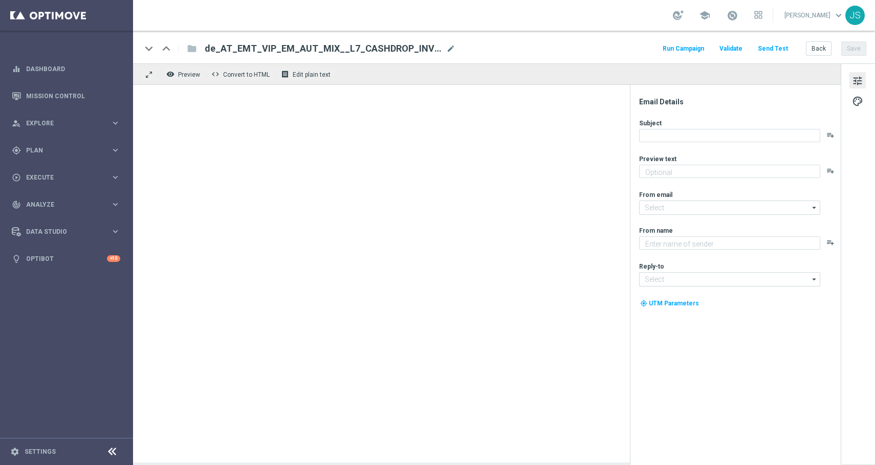
type textarea "Völlig kostenlos: Jetzt gratis Lotto, Spiele oder Sportwetten spielen."
type input "[EMAIL_ADDRESS][DOMAIN_NAME]"
type textarea "Millionaire's Club"
type input "[EMAIL_ADDRESS][DOMAIN_NAME]"
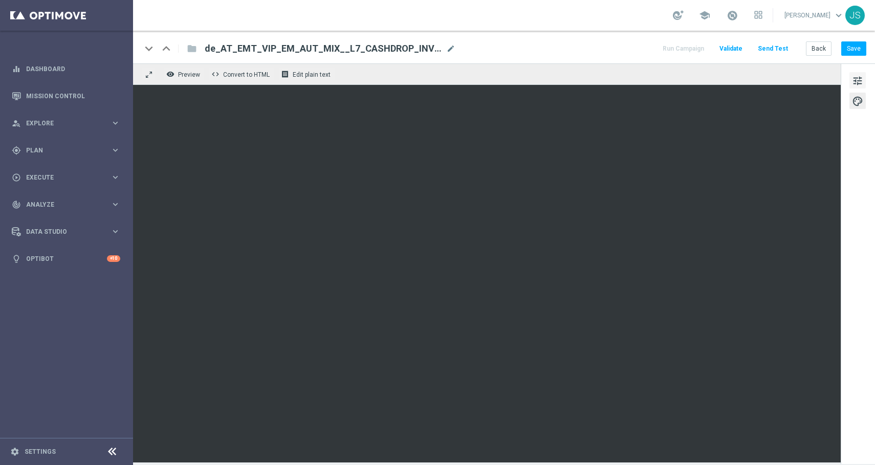
click at [858, 78] on span "tune" at bounding box center [857, 80] width 11 height 13
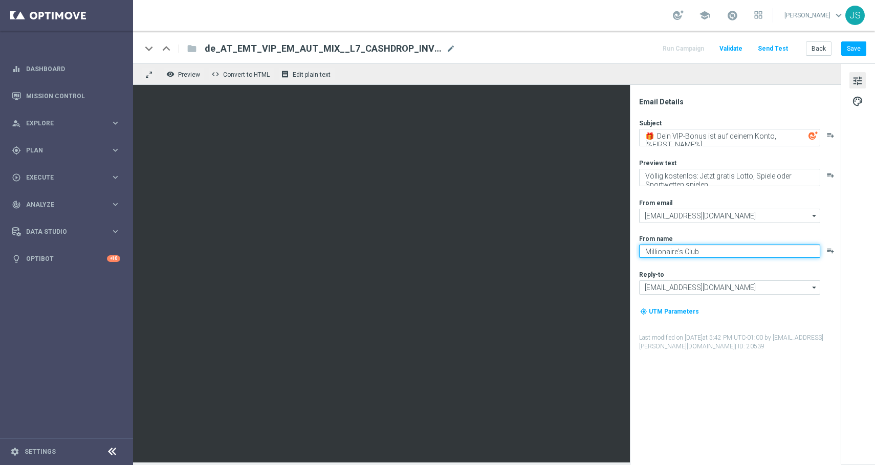
click at [676, 251] on textarea "Millionaire's Club" at bounding box center [729, 251] width 181 height 13
type textarea "Millionaires' Club"
click at [854, 49] on button "Save" at bounding box center [853, 48] width 25 height 14
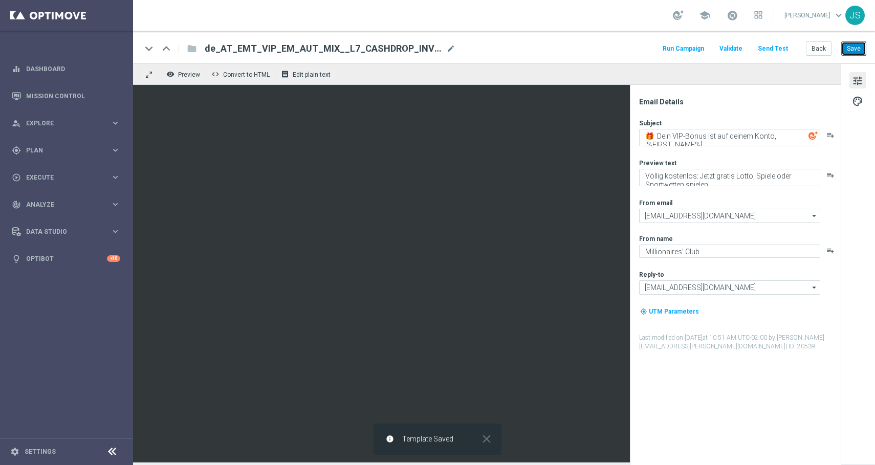
click at [853, 49] on button "Save" at bounding box center [853, 48] width 25 height 14
